Goal: Navigation & Orientation: Go to known website

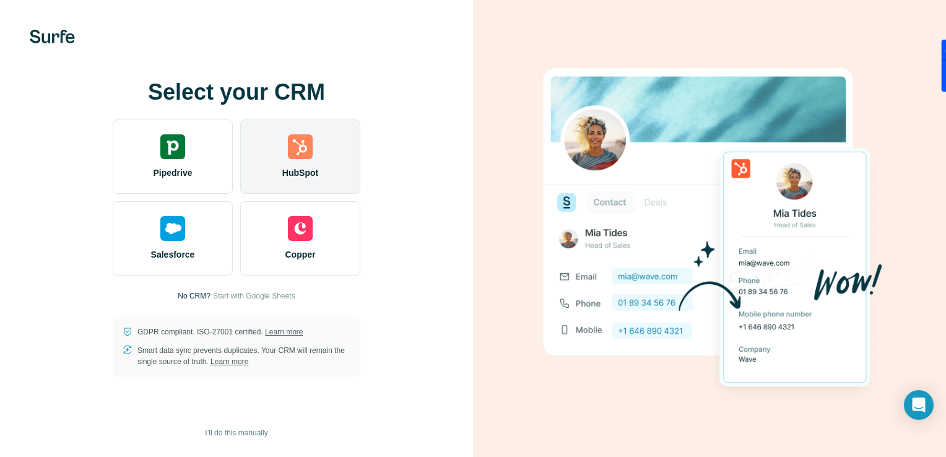
click at [304, 174] on span "HubSpot" at bounding box center [300, 173] width 36 height 12
click at [311, 144] on img at bounding box center [300, 146] width 25 height 25
click at [289, 159] on img at bounding box center [300, 146] width 25 height 25
